Goal: Find contact information: Find contact information

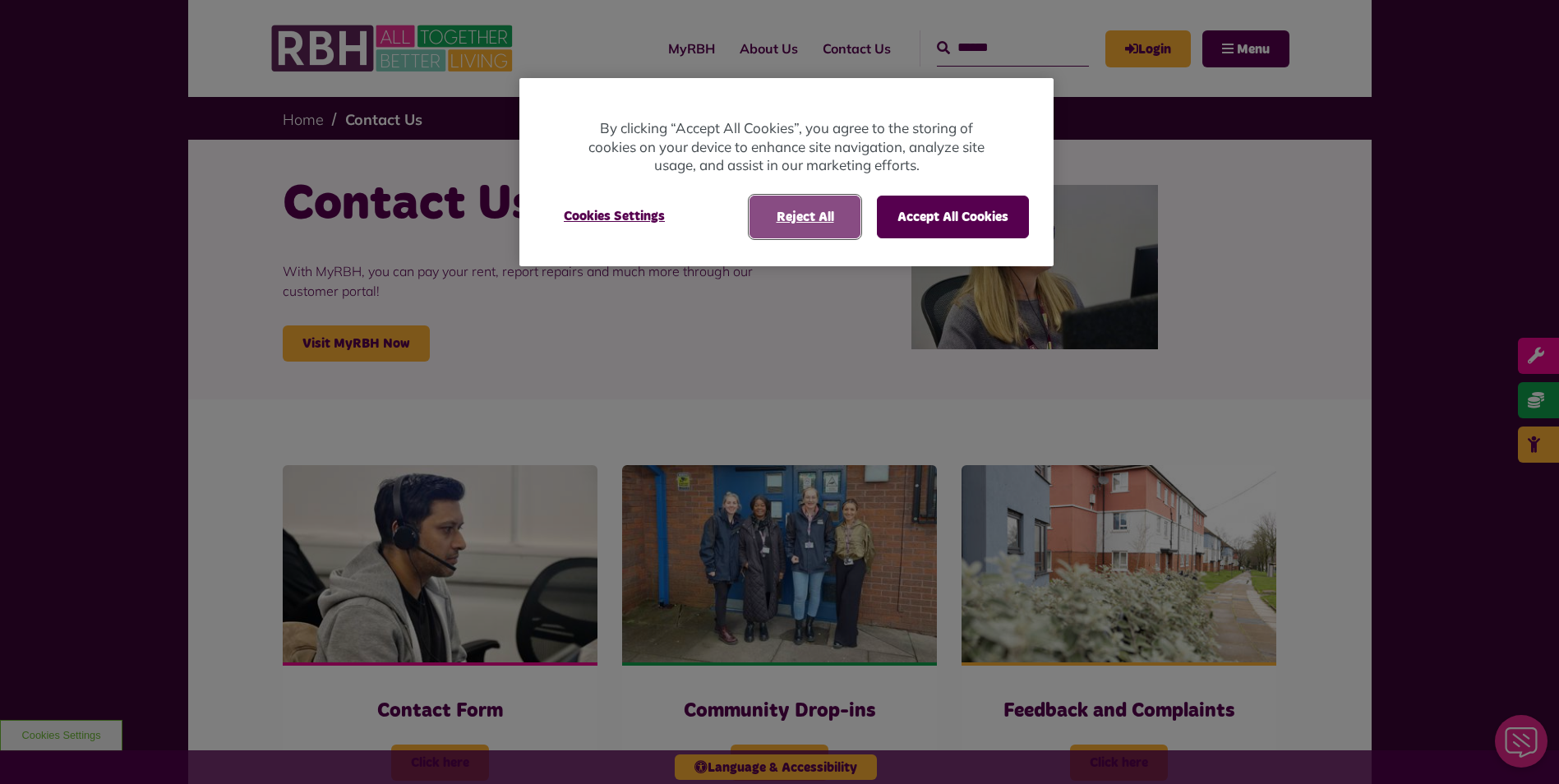
click at [781, 206] on button "Reject All" at bounding box center [805, 216] width 111 height 43
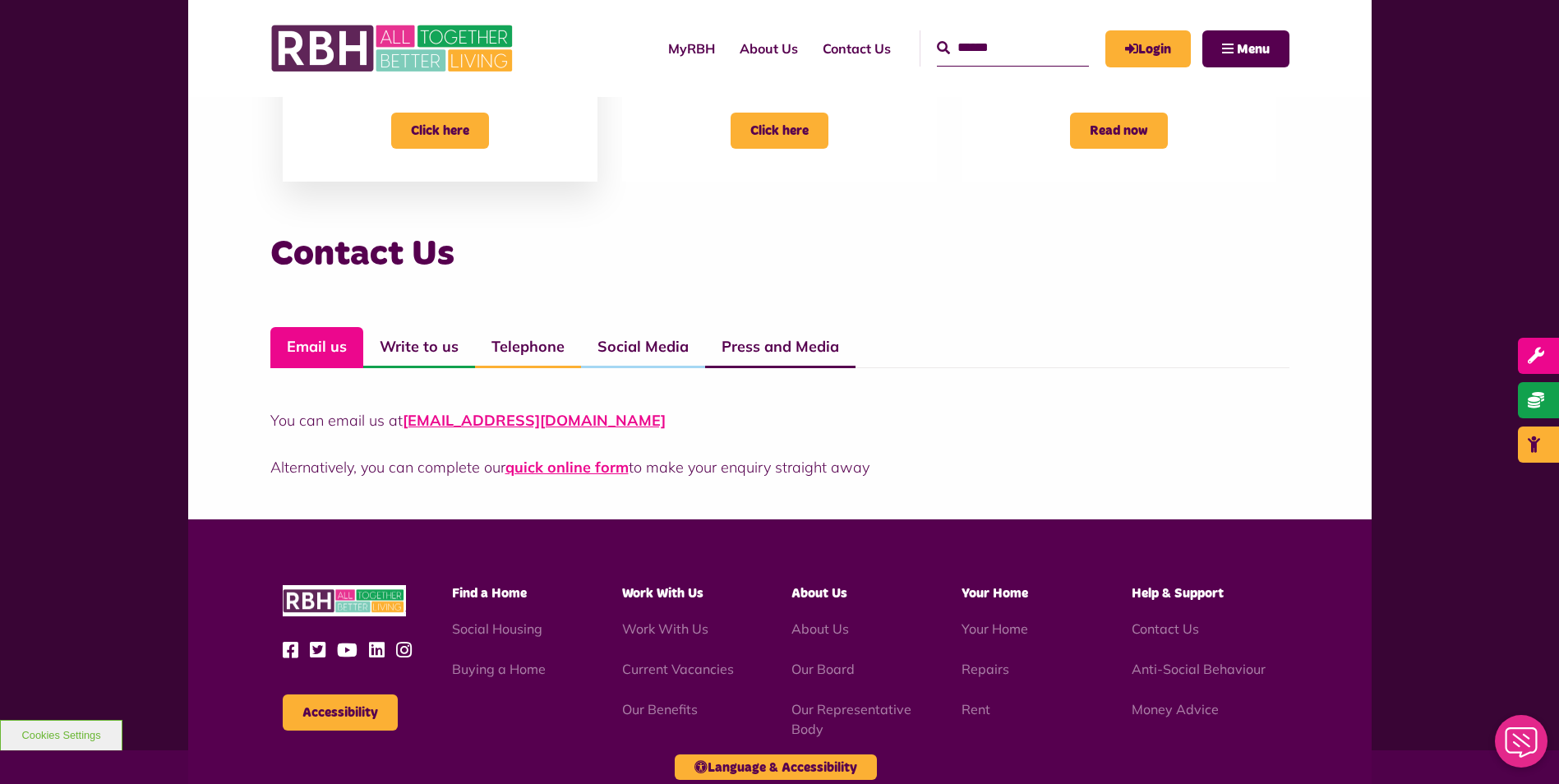
scroll to position [1068, 0]
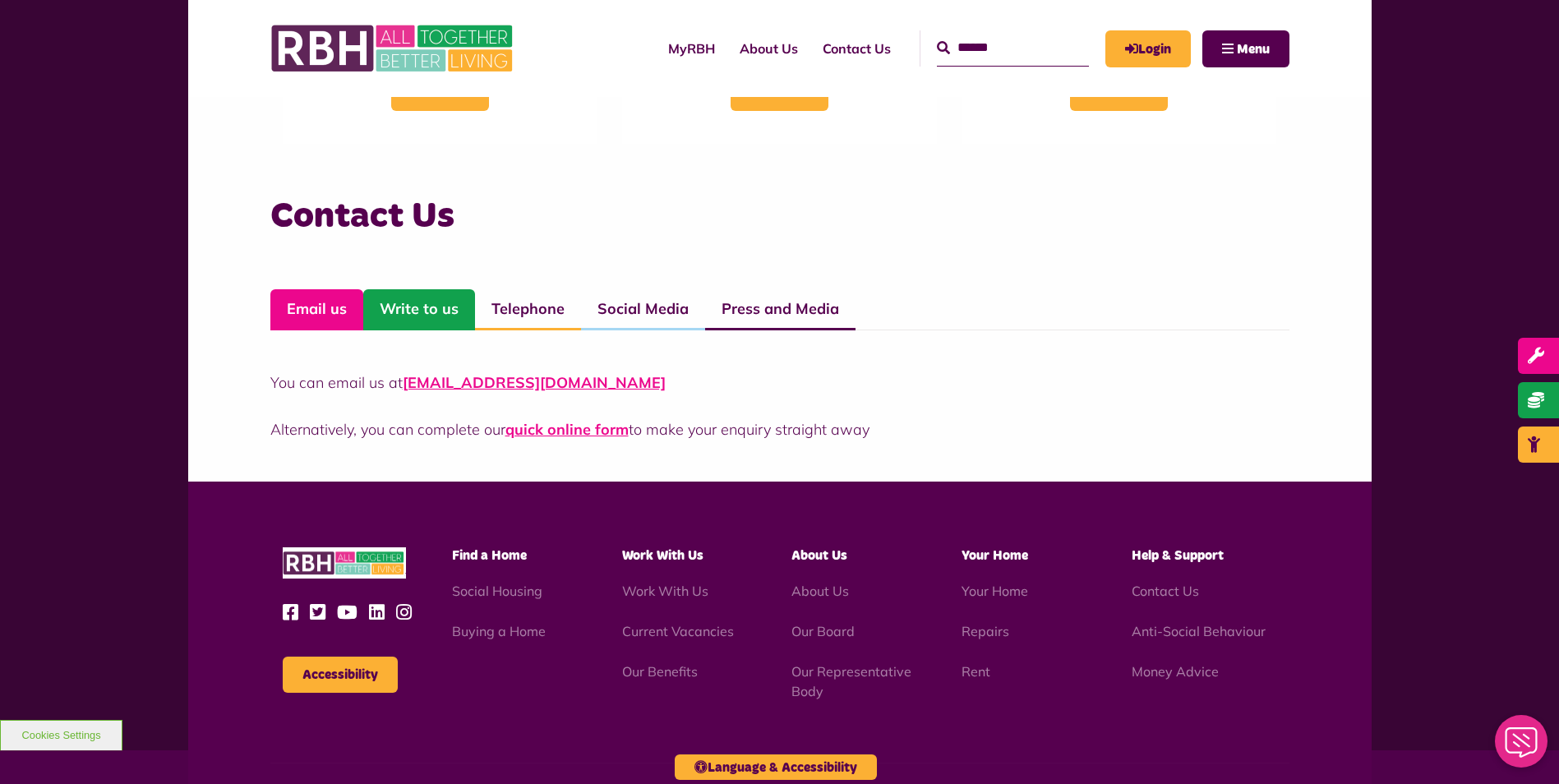
click at [439, 314] on link "Write to us" at bounding box center [418, 309] width 112 height 41
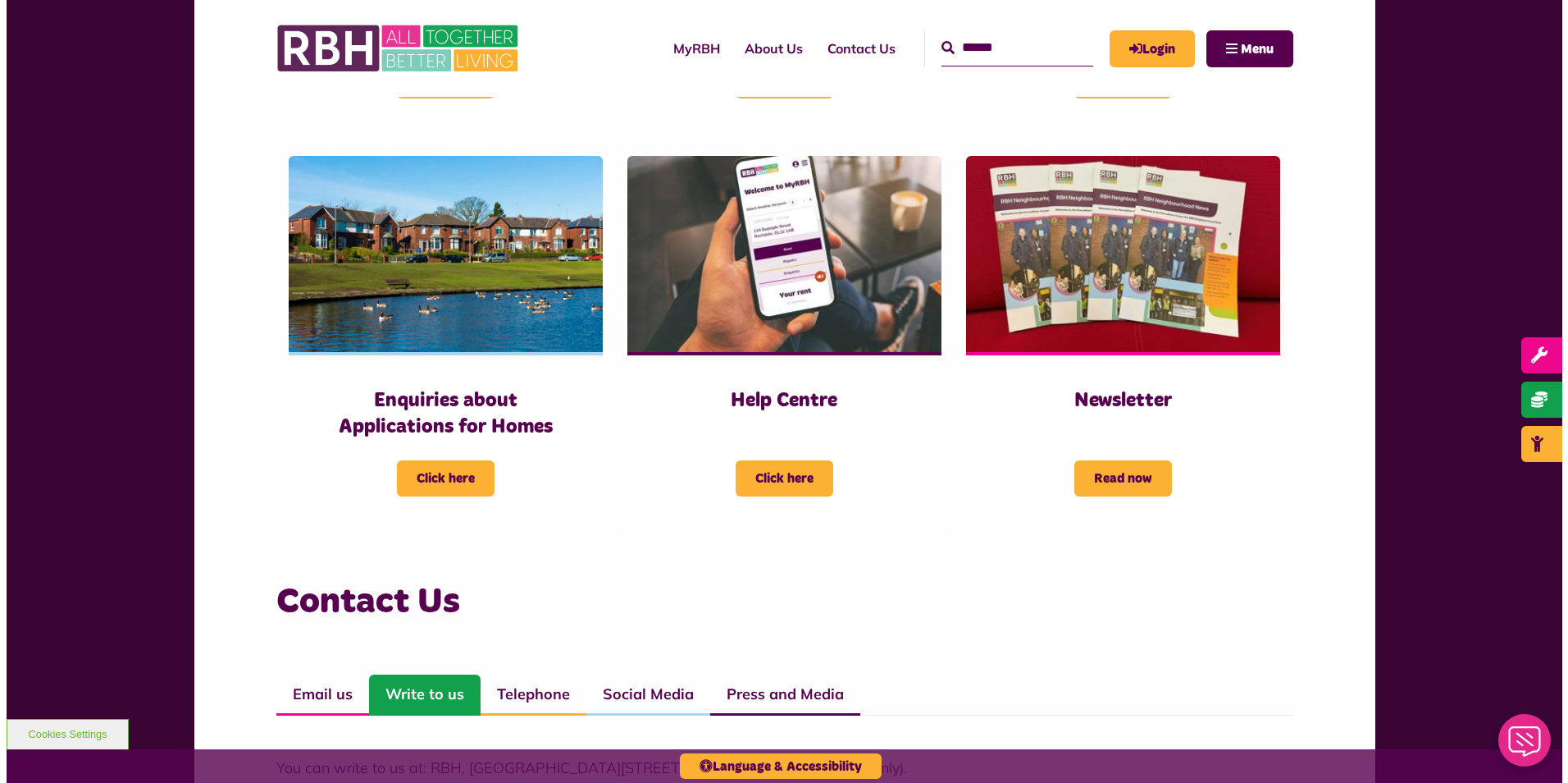
scroll to position [656, 0]
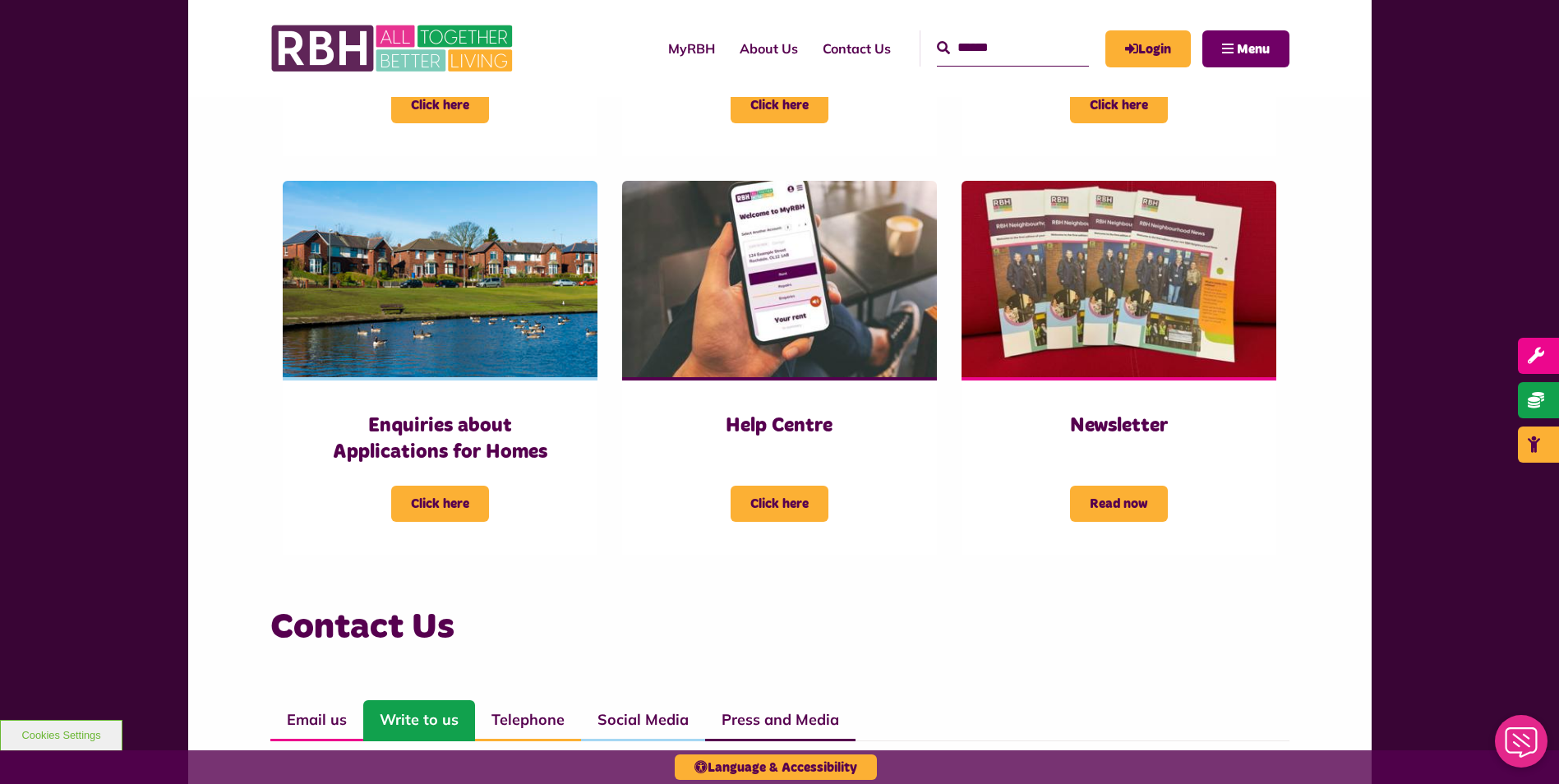
click at [1212, 46] on button "Menu" at bounding box center [1245, 49] width 87 height 37
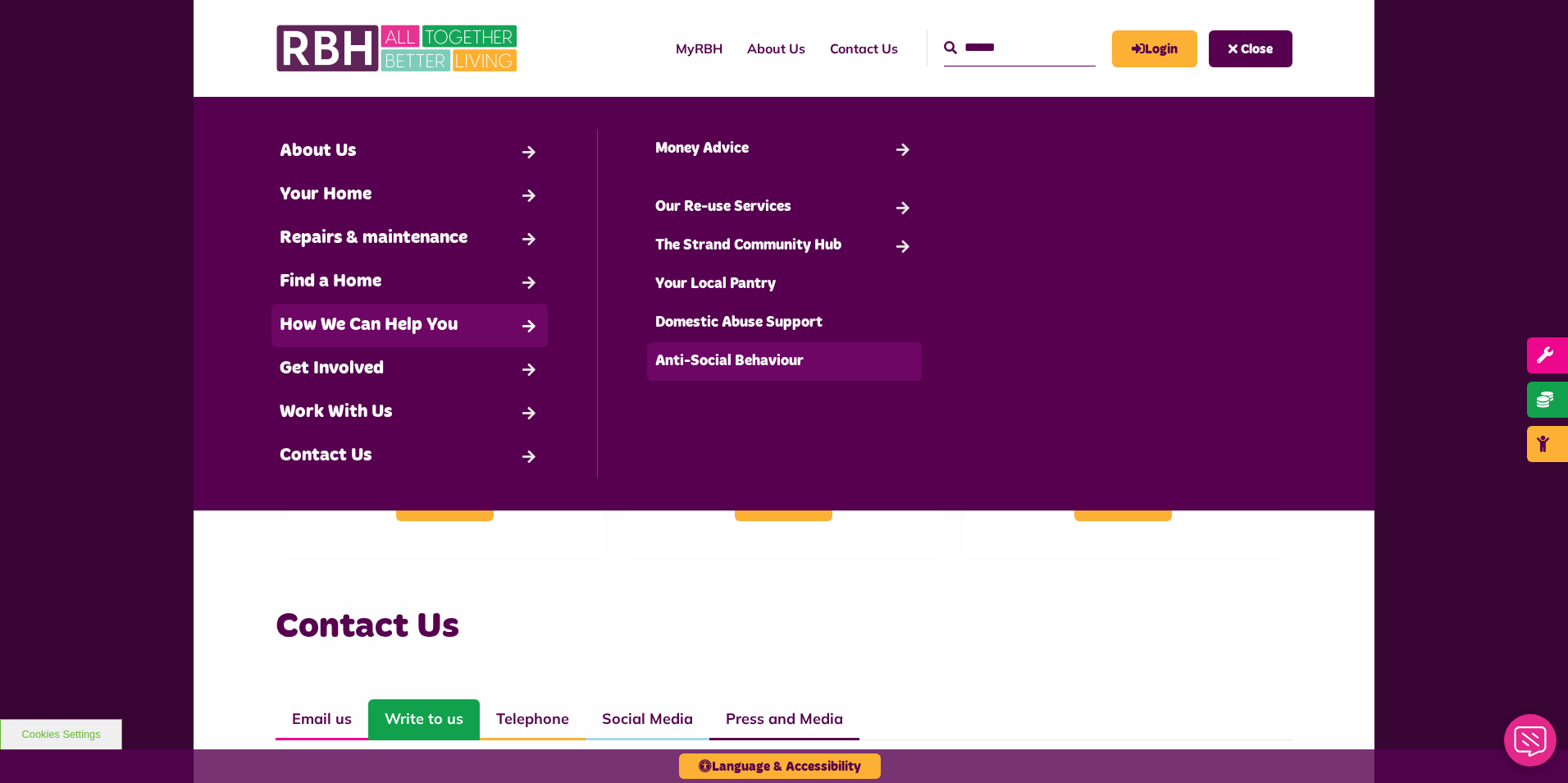
click at [730, 356] on link "Anti-Social Behaviour" at bounding box center [784, 361] width 275 height 38
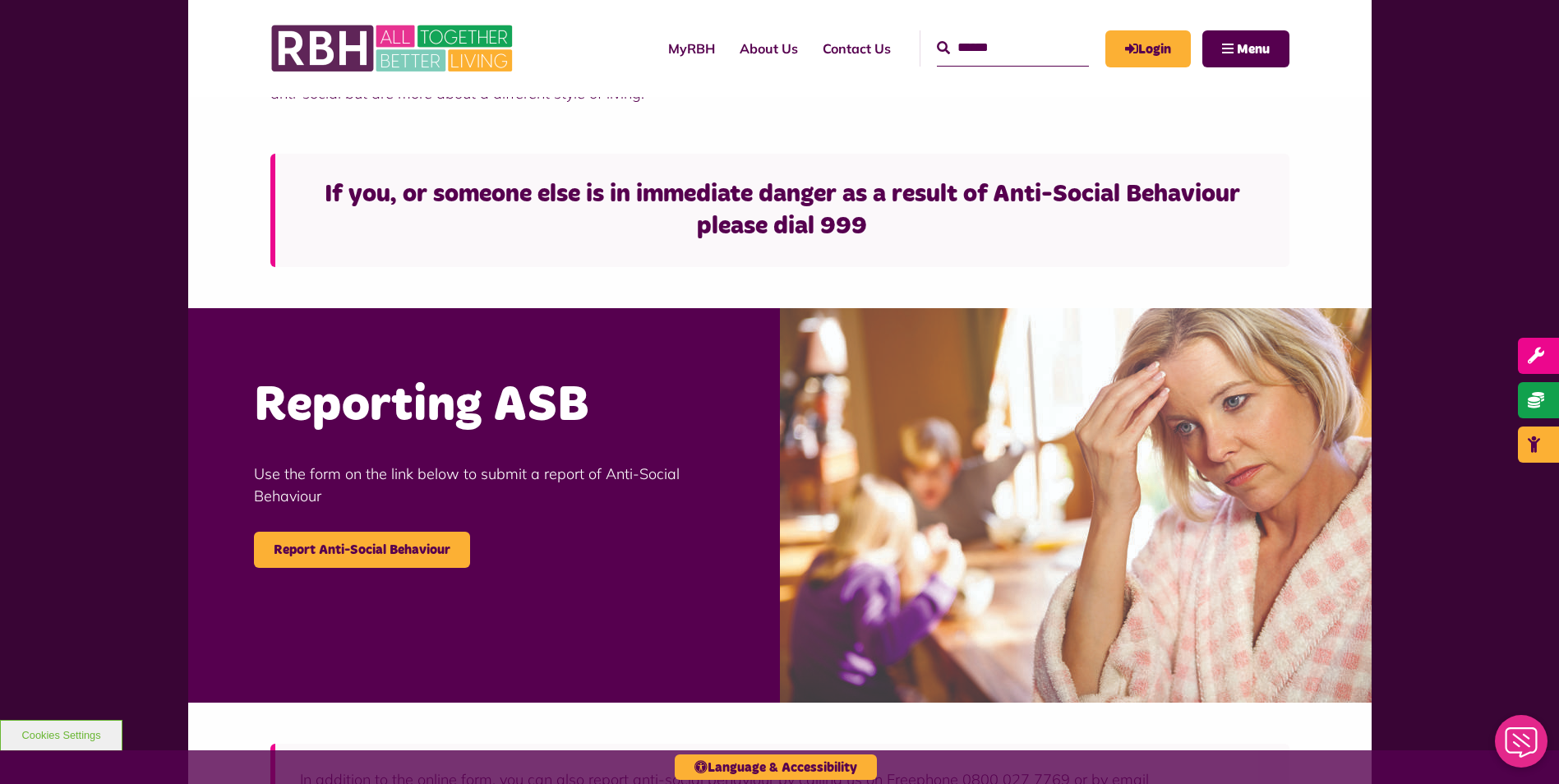
scroll to position [328, 0]
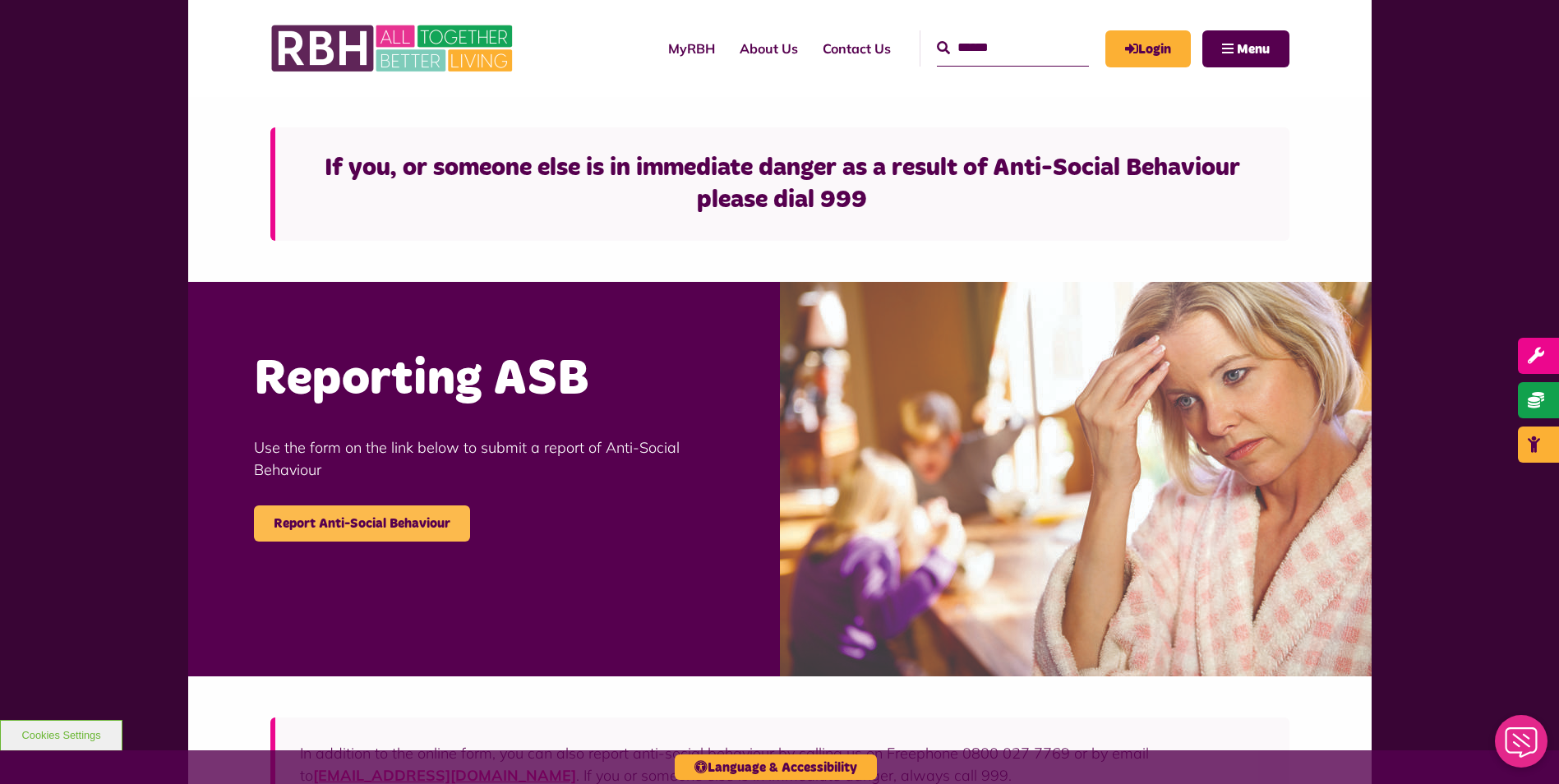
click at [396, 527] on link "Report Anti-Social Behaviour" at bounding box center [362, 524] width 216 height 36
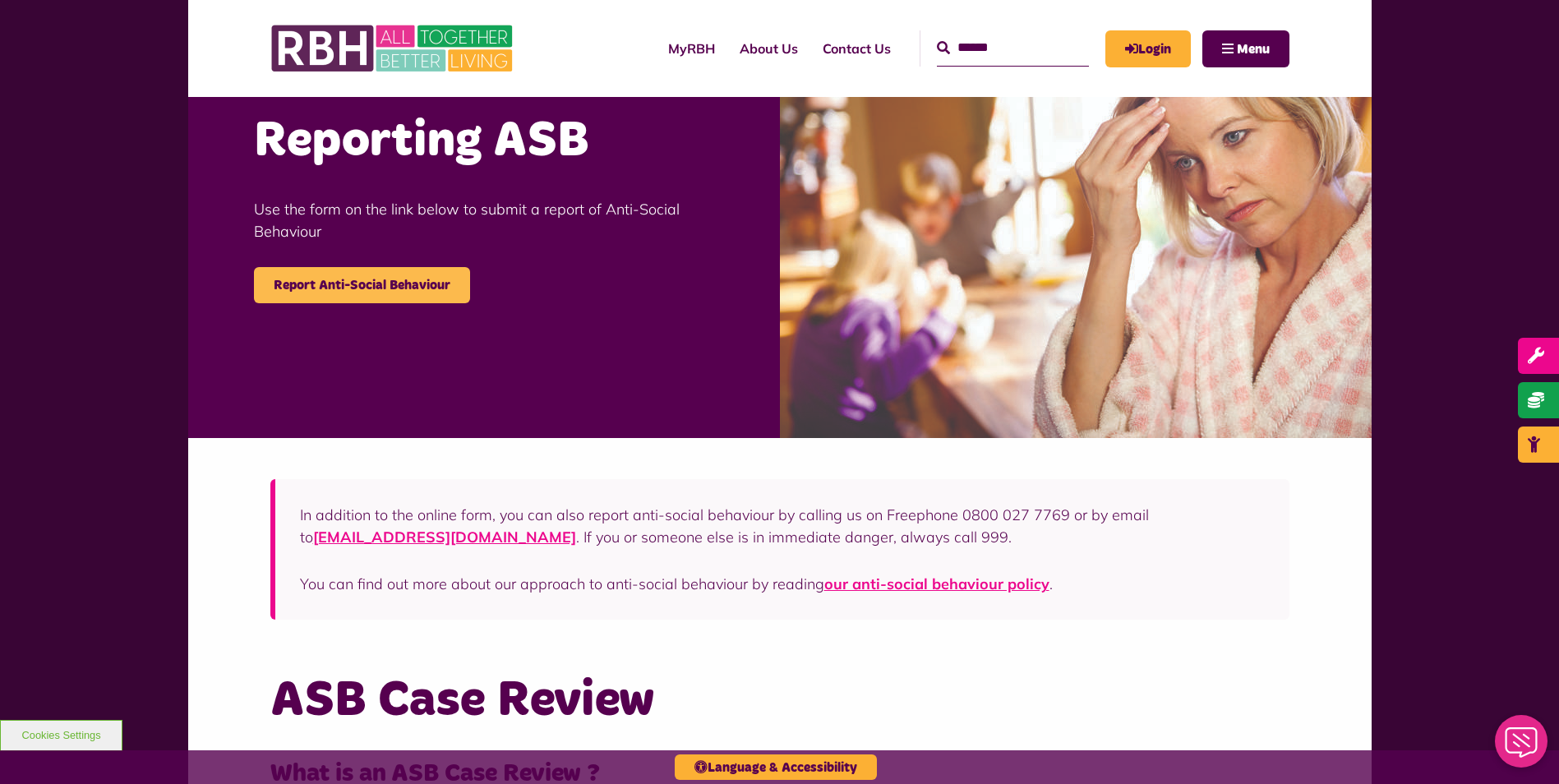
scroll to position [739, 0]
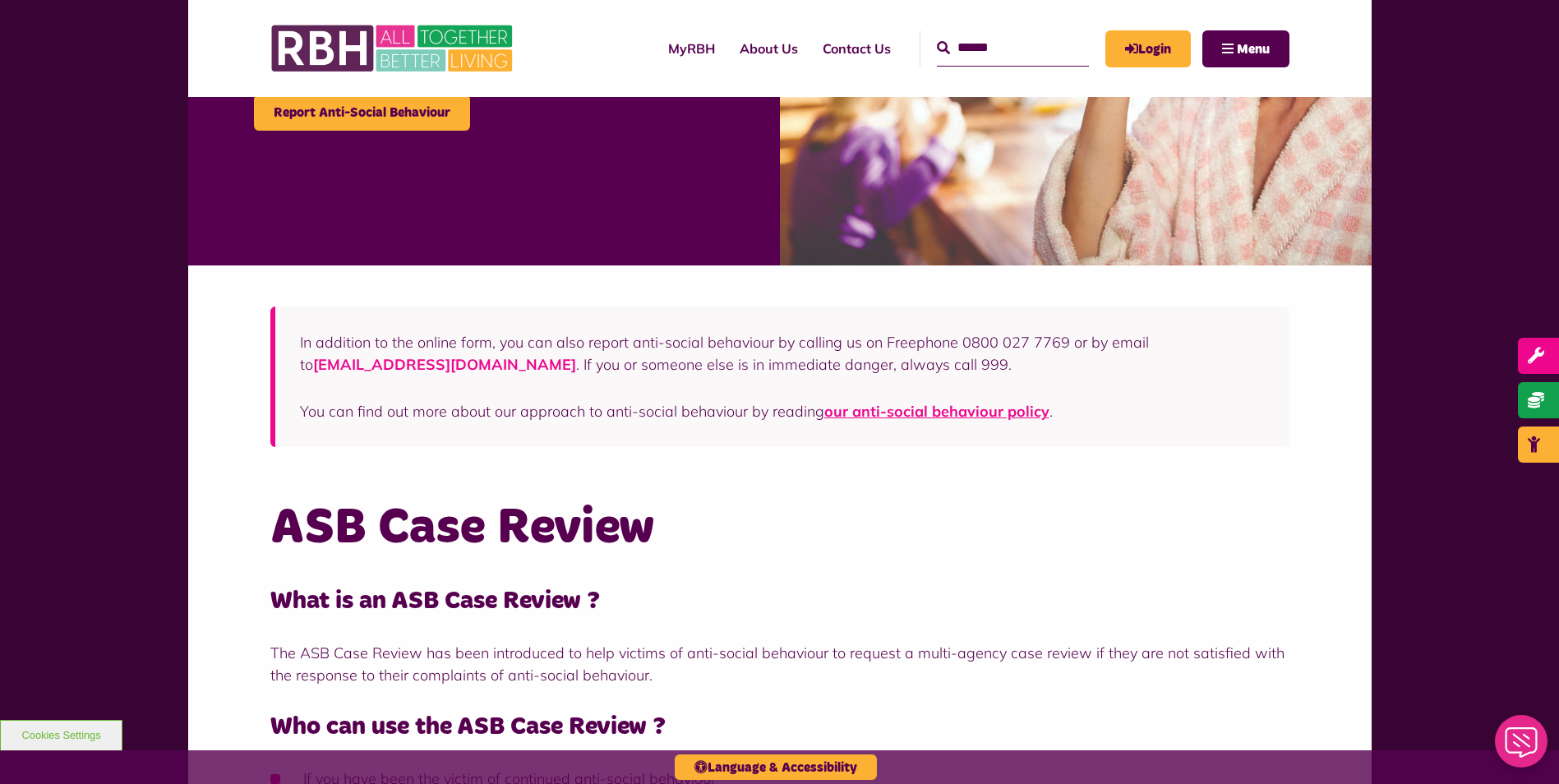
click at [400, 368] on link "customer@rbh.org.uk" at bounding box center [444, 365] width 263 height 19
click at [327, 361] on link "customer@rbh.org.uk" at bounding box center [444, 365] width 263 height 19
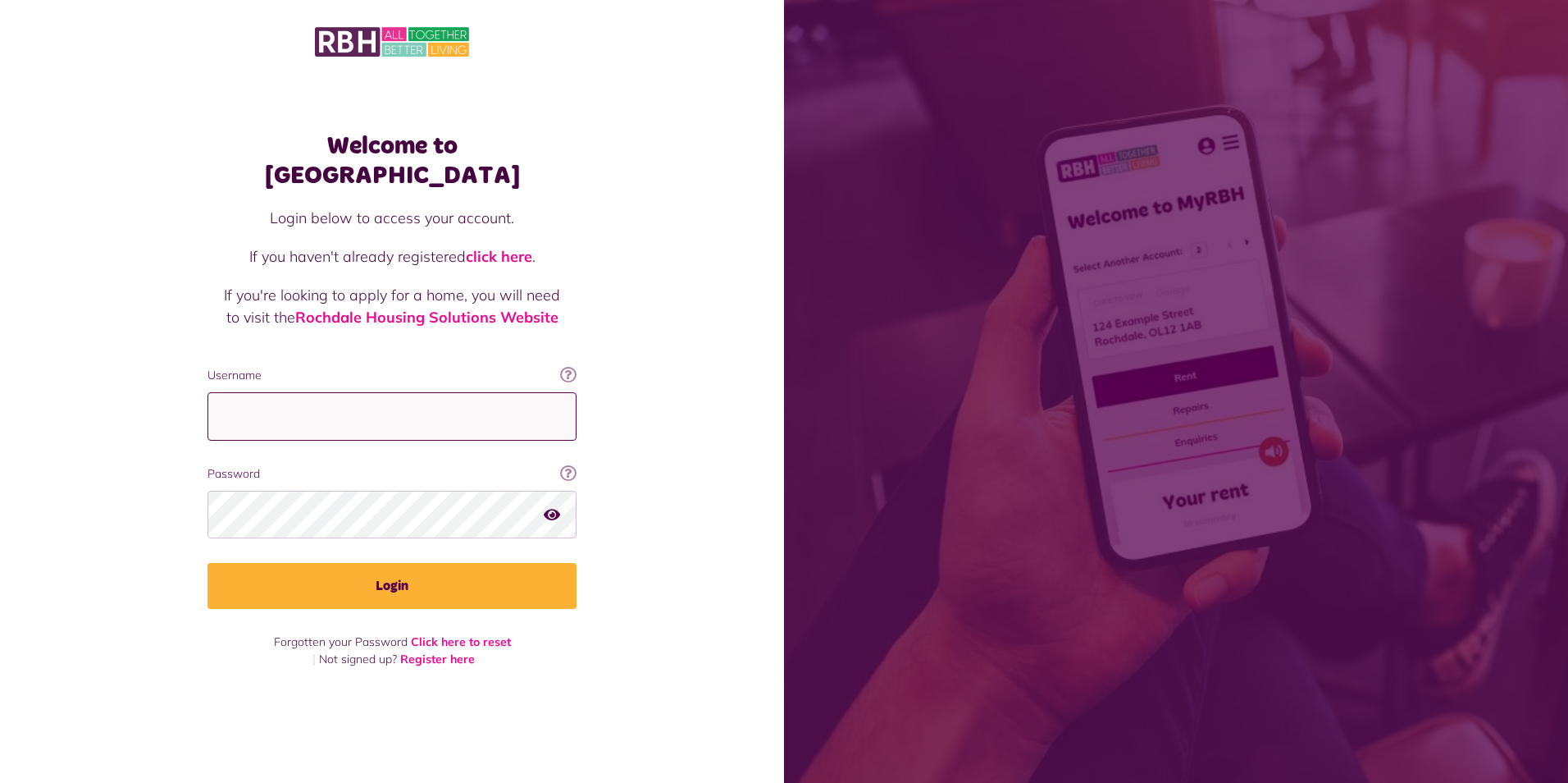
click at [272, 398] on input "Username" at bounding box center [392, 416] width 369 height 49
click at [75, 338] on div "Welcome to MyRBH Login below to access your account. If you haven't already reg…" at bounding box center [392, 362] width 784 height 726
